Goal: Information Seeking & Learning: Compare options

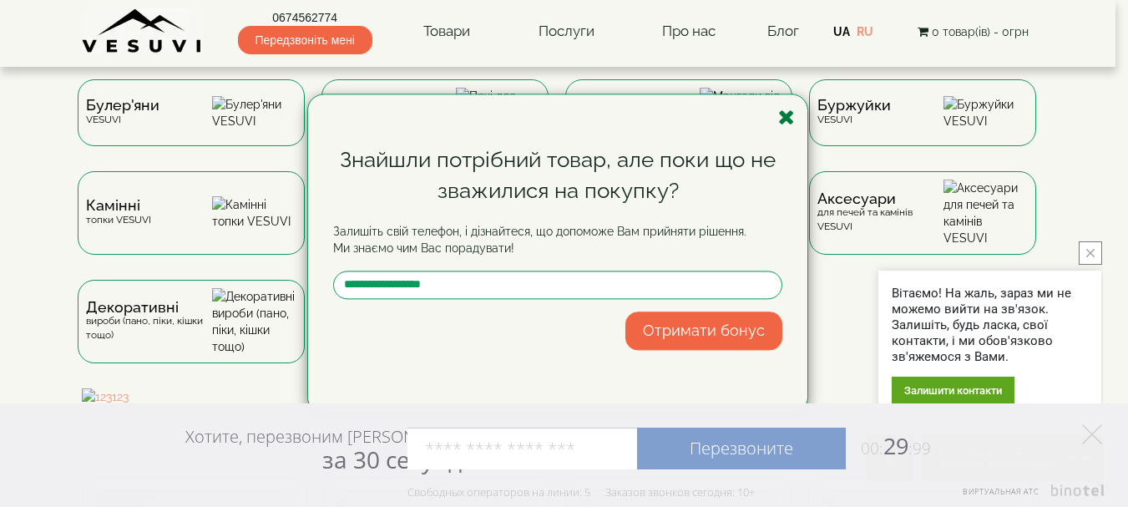
click at [787, 114] on icon "button" at bounding box center [786, 117] width 17 height 21
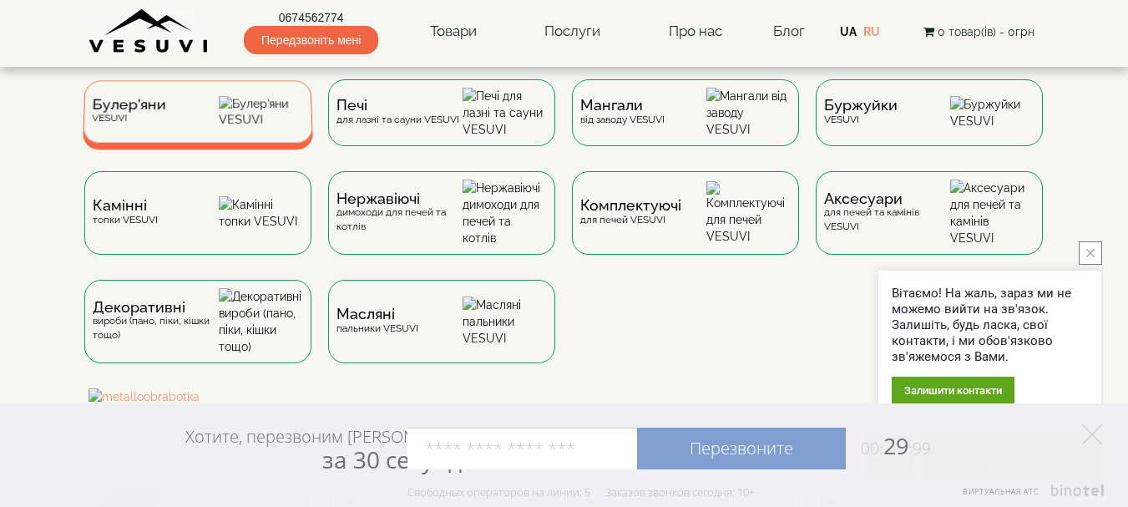
click at [216, 105] on div "Булер'яни VESUVI" at bounding box center [198, 111] width 230 height 63
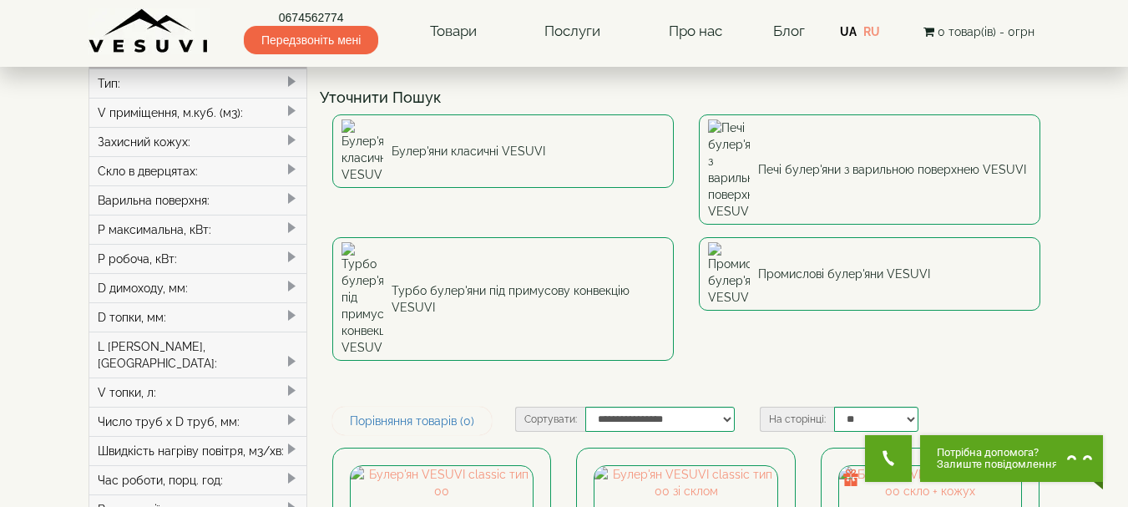
scroll to position [229, 0]
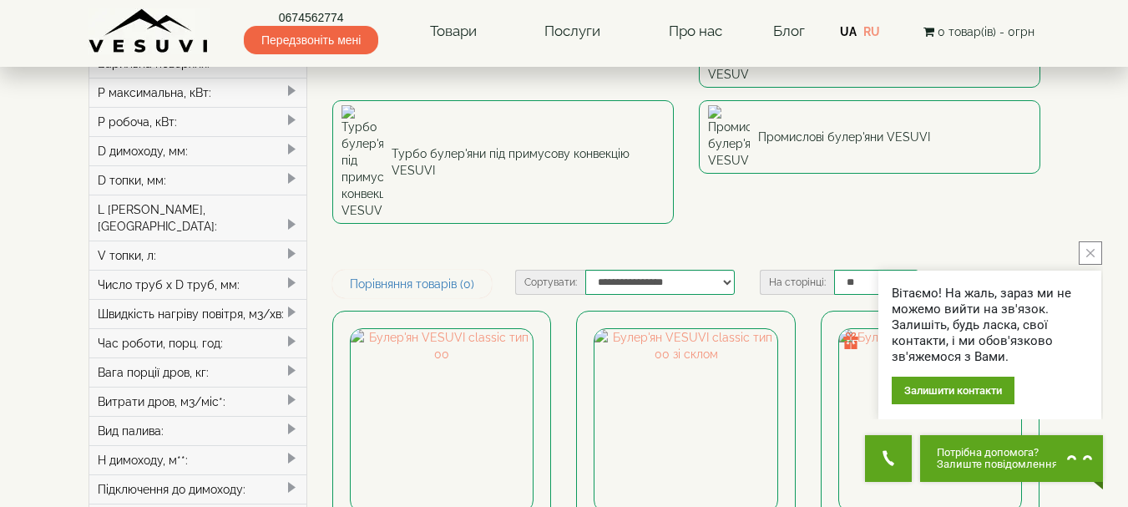
click at [1094, 254] on icon "close button" at bounding box center [1090, 253] width 8 height 8
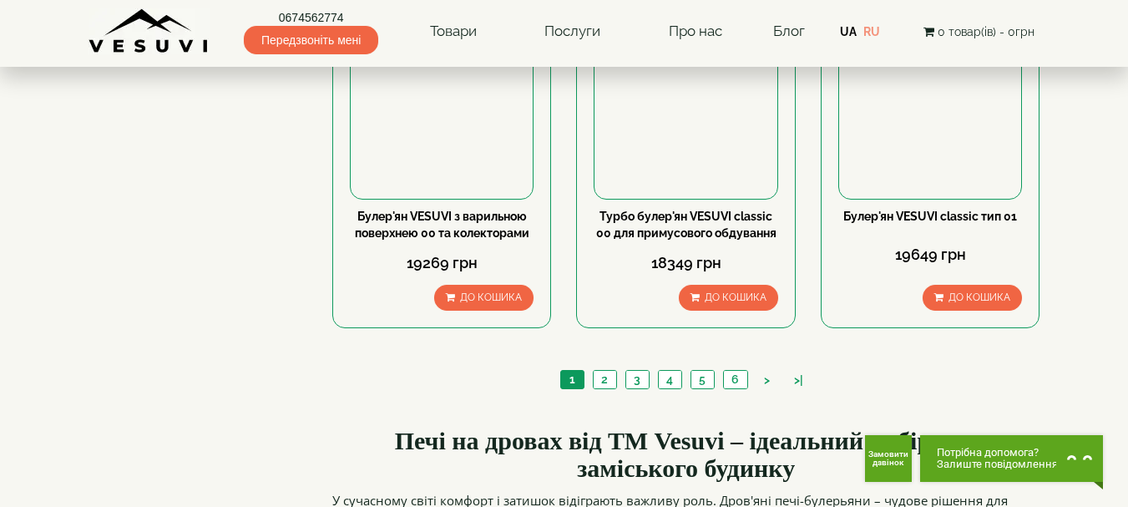
scroll to position [2005, 0]
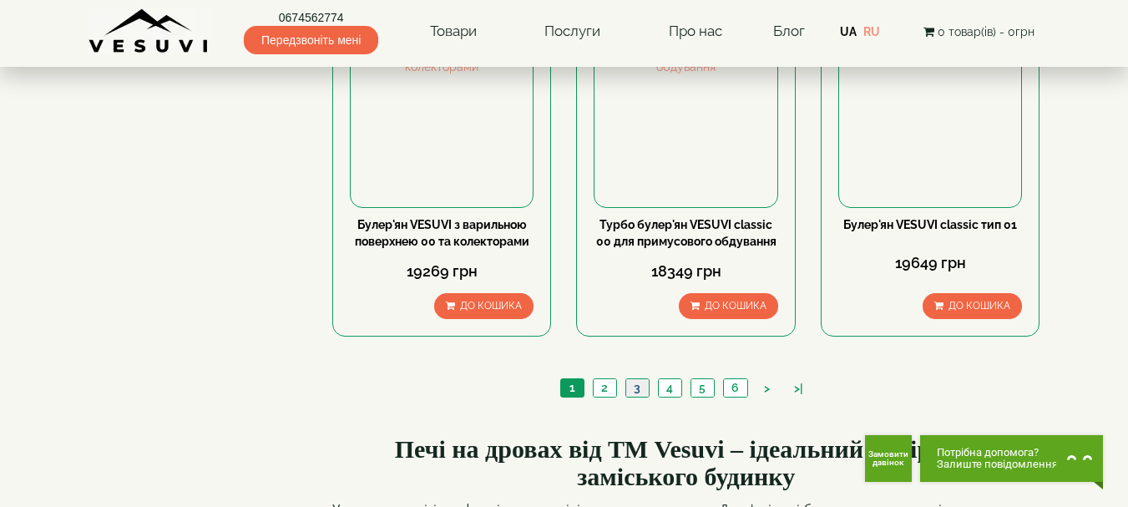
click at [637, 379] on link "3" at bounding box center [636, 388] width 23 height 18
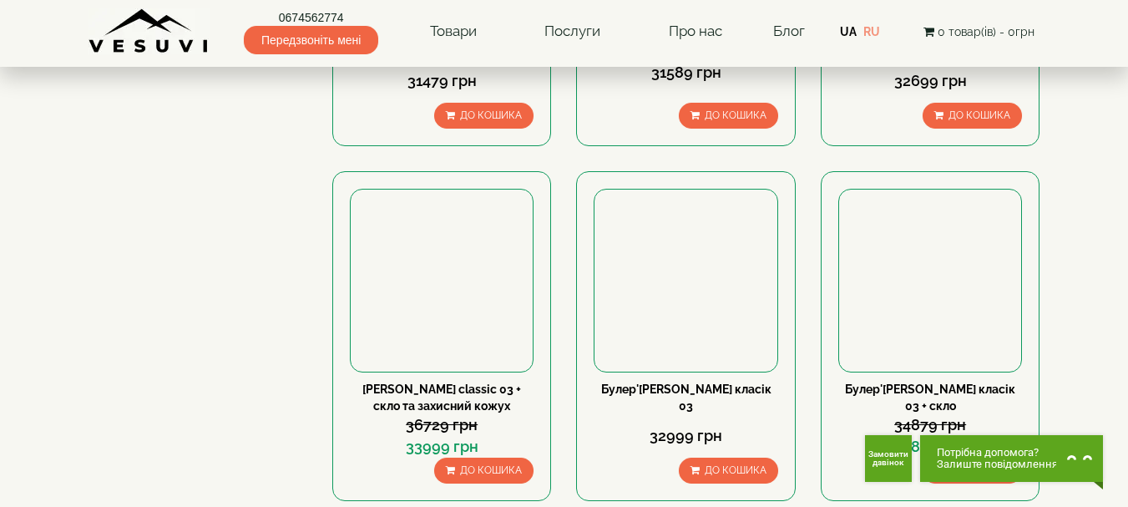
scroll to position [1837, 0]
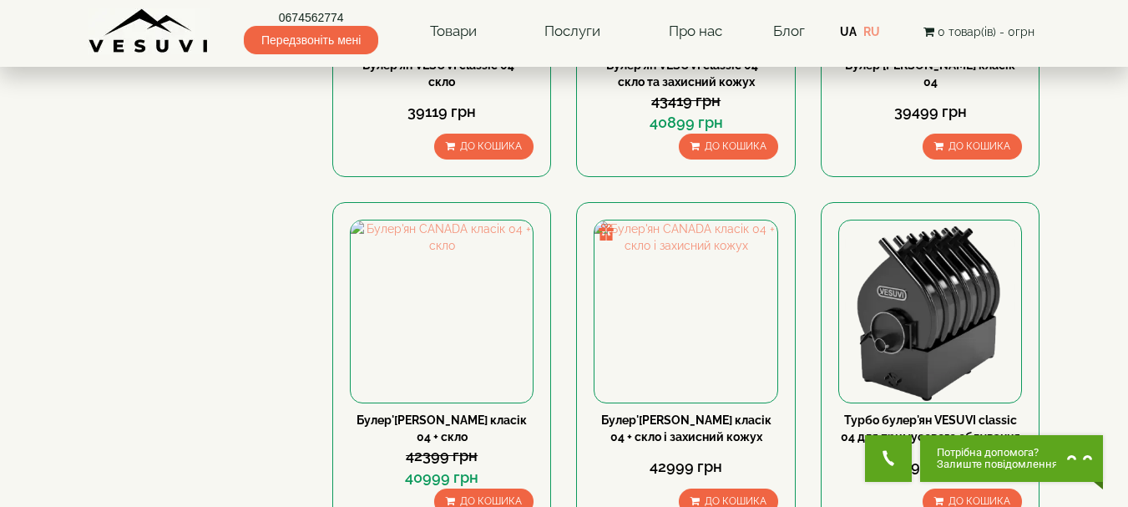
scroll to position [1783, 0]
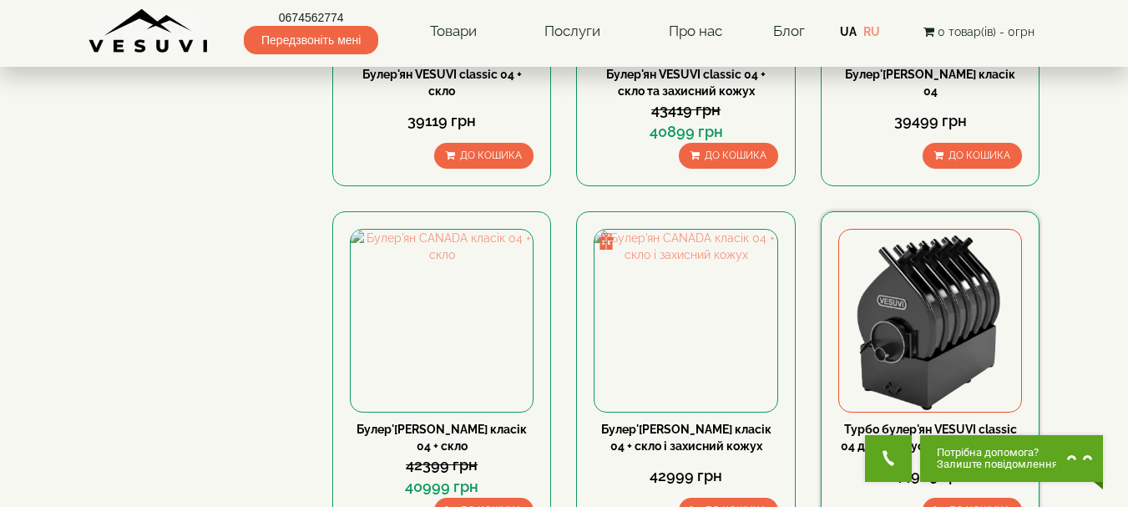
click at [940, 250] on img at bounding box center [930, 321] width 182 height 182
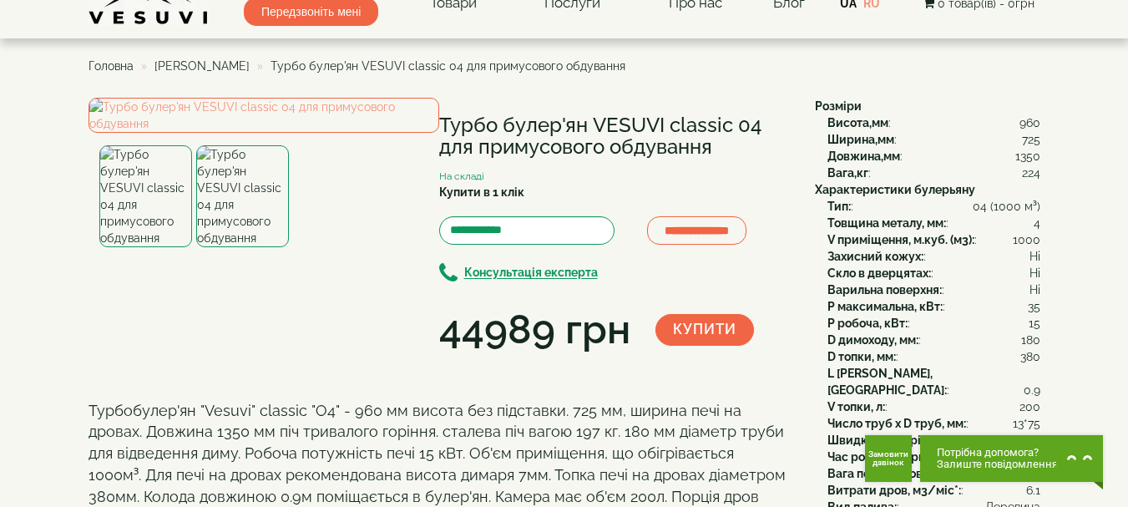
scroll to position [18, 0]
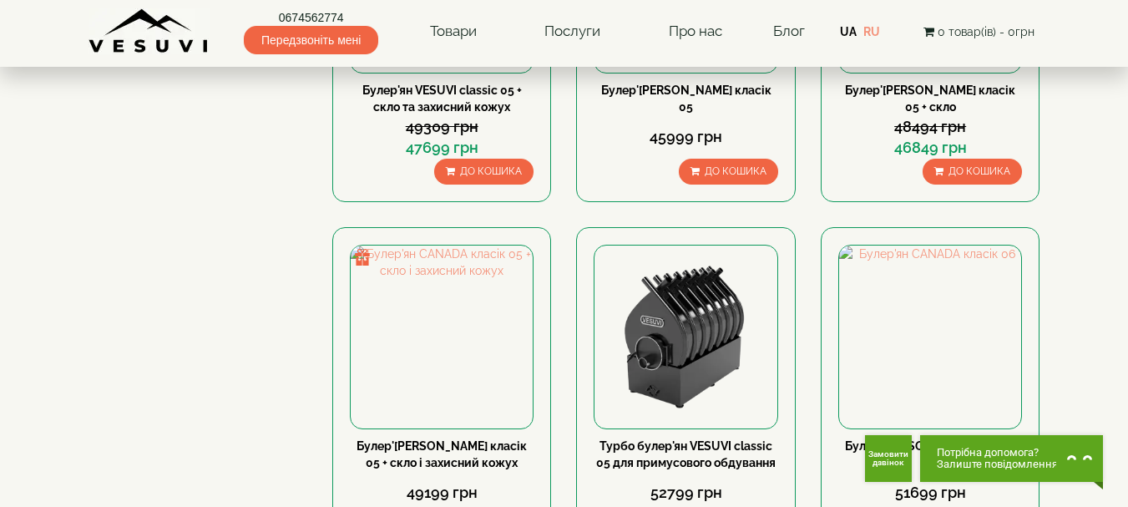
scroll to position [1045, 0]
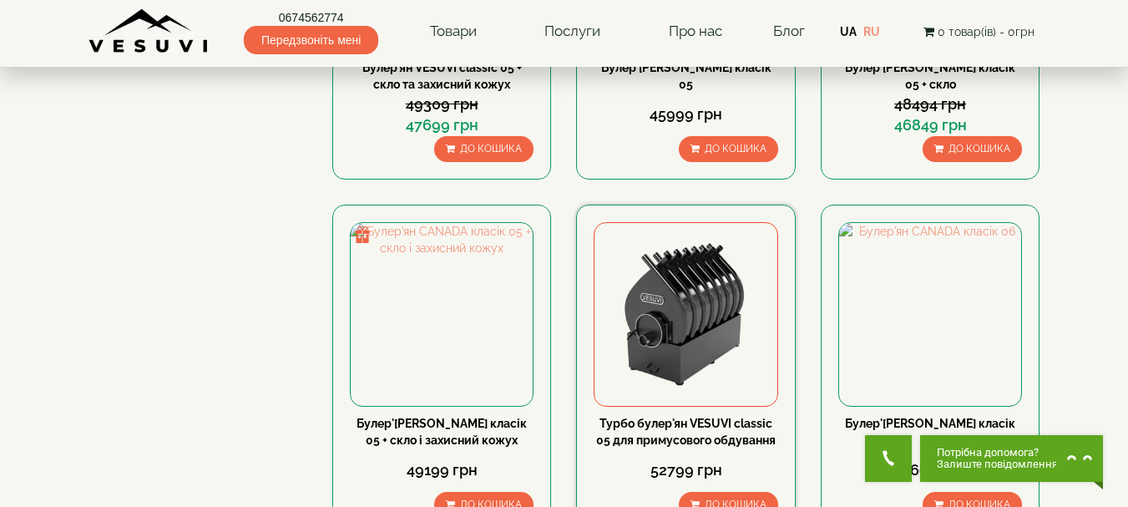
click at [701, 223] on img at bounding box center [685, 314] width 182 height 182
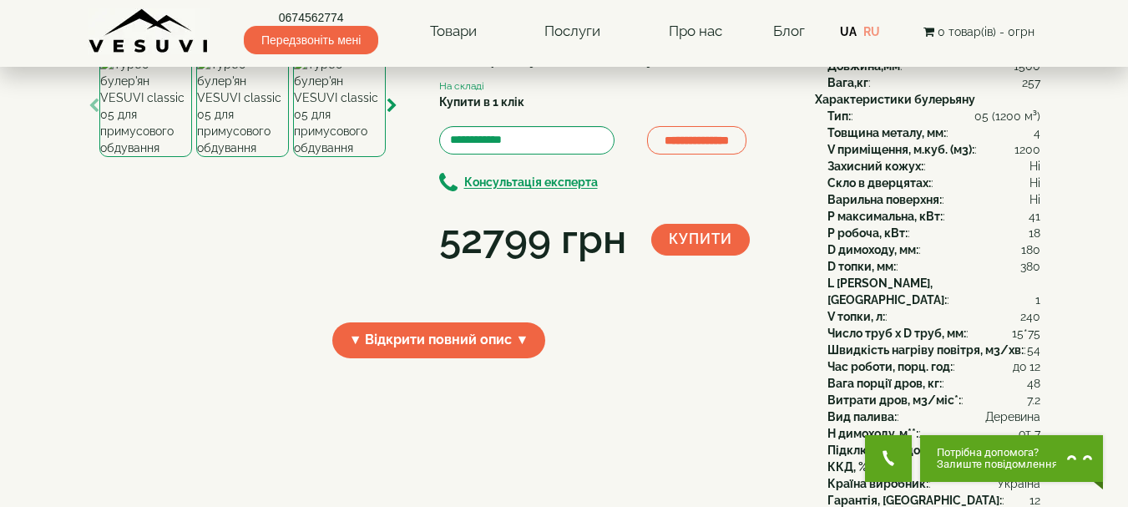
scroll to position [134, 0]
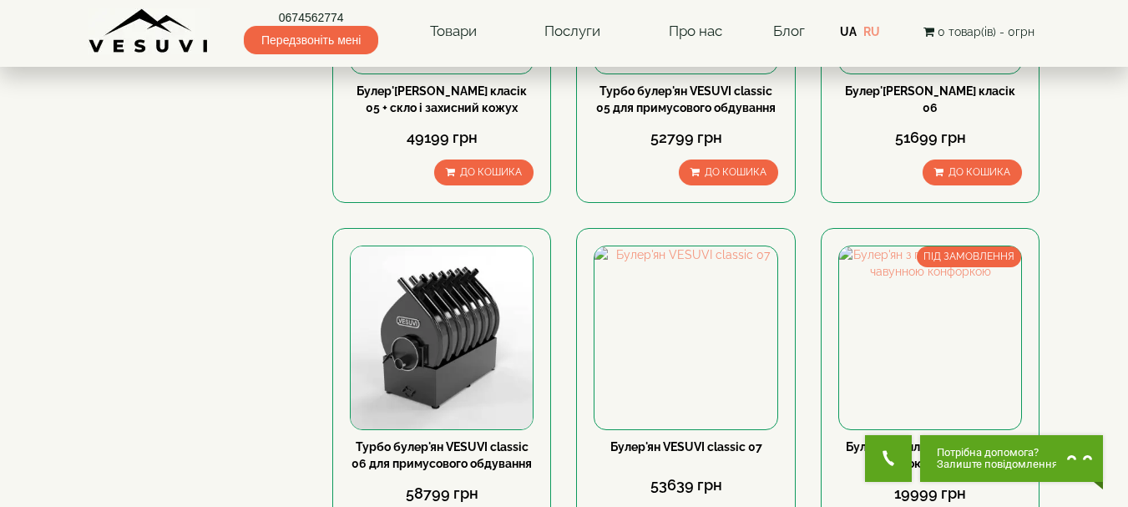
scroll to position [1373, 0]
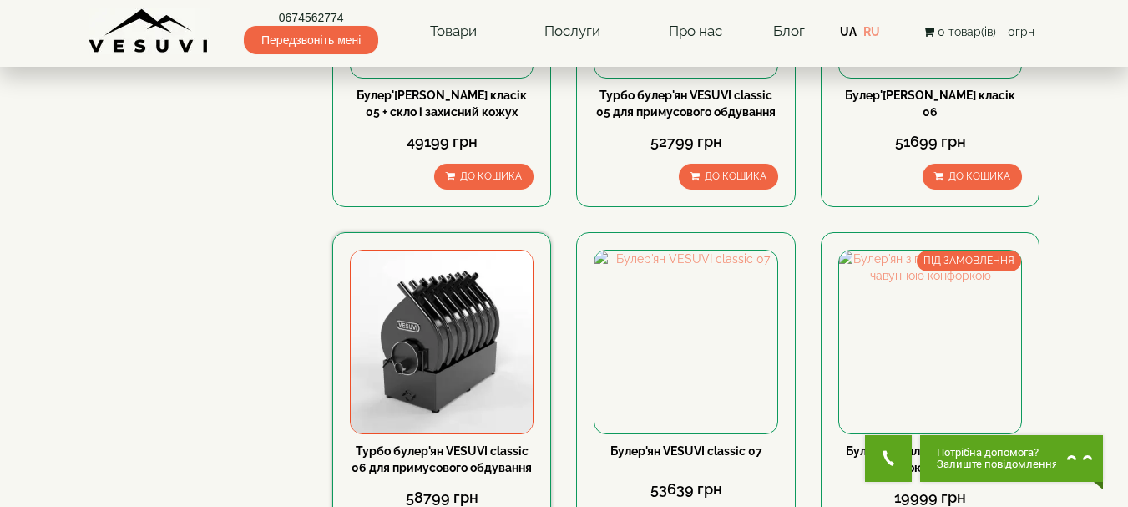
click at [473, 444] on link "Турбо булер'ян VESUVI classic 06 для примусового обдування" at bounding box center [442, 459] width 180 height 30
